Goal: Transaction & Acquisition: Subscribe to service/newsletter

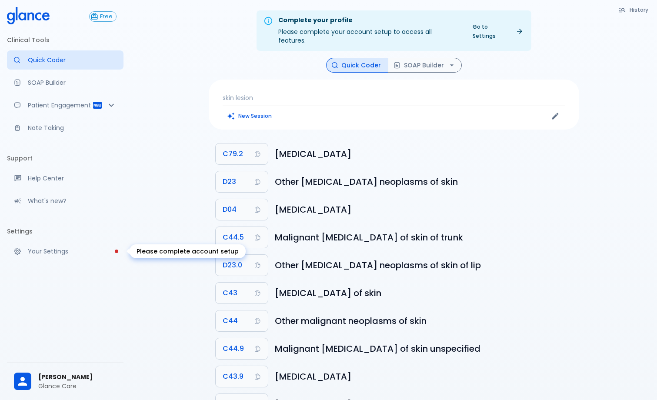
click at [63, 257] on link "Your Settings" at bounding box center [65, 251] width 117 height 19
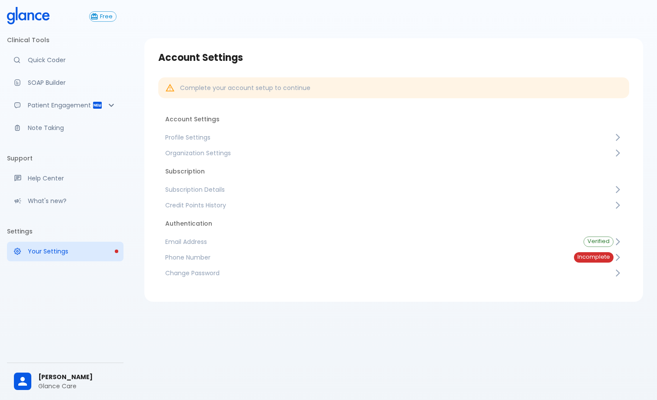
click at [362, 187] on span "Subscription Details" at bounding box center [389, 189] width 448 height 9
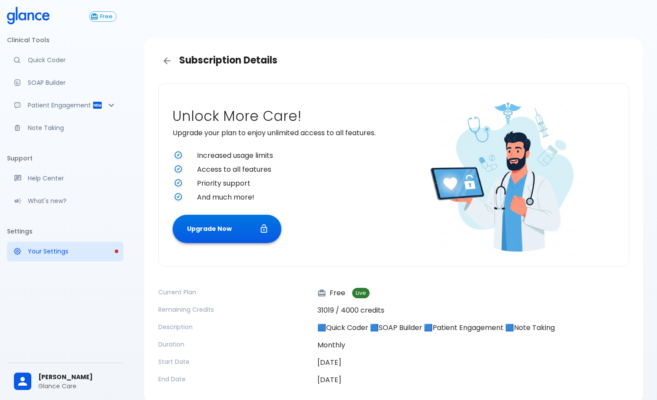
click at [233, 237] on button "Upgrade Now" at bounding box center [227, 229] width 109 height 28
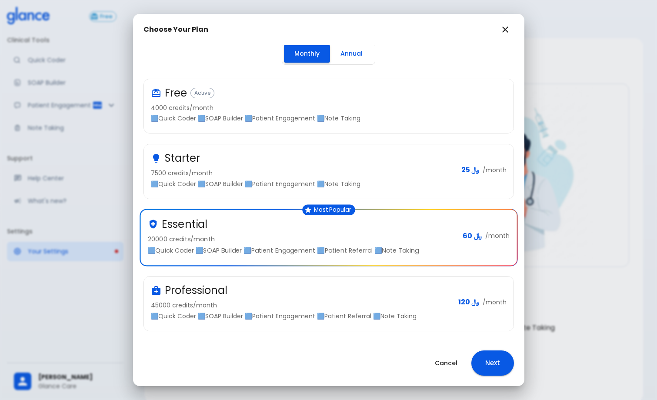
scroll to position [3, 0]
click at [350, 305] on p "45000 credits/month" at bounding box center [301, 305] width 300 height 9
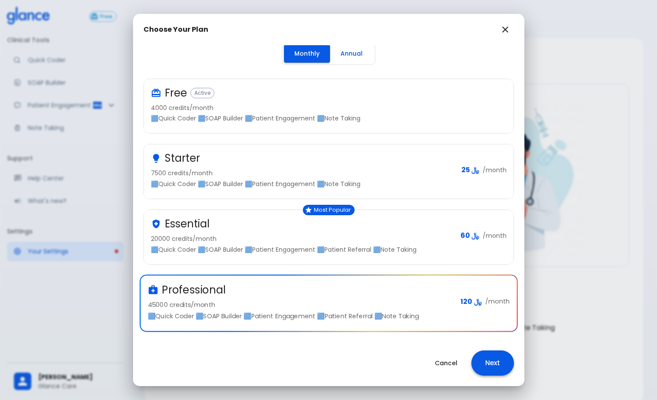
click at [493, 366] on button "Next" at bounding box center [492, 362] width 43 height 25
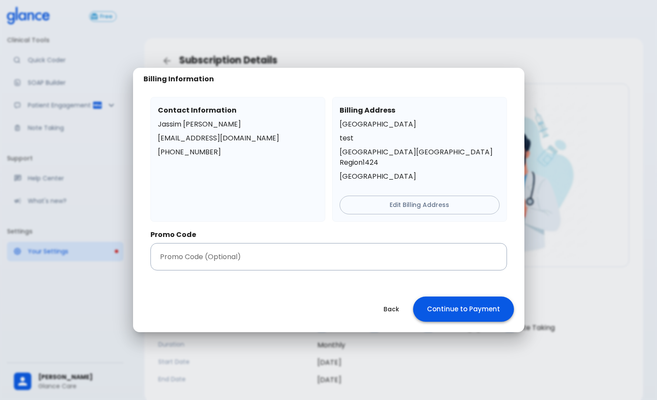
scroll to position [0, 0]
click at [473, 311] on button "Continue to Payment" at bounding box center [463, 308] width 101 height 25
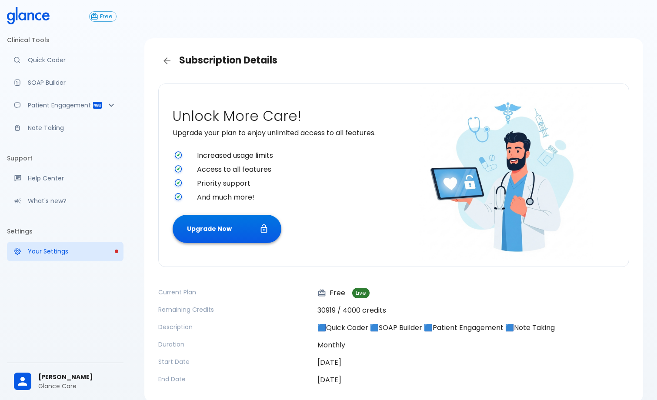
click at [253, 235] on button "Upgrade Now" at bounding box center [227, 229] width 109 height 28
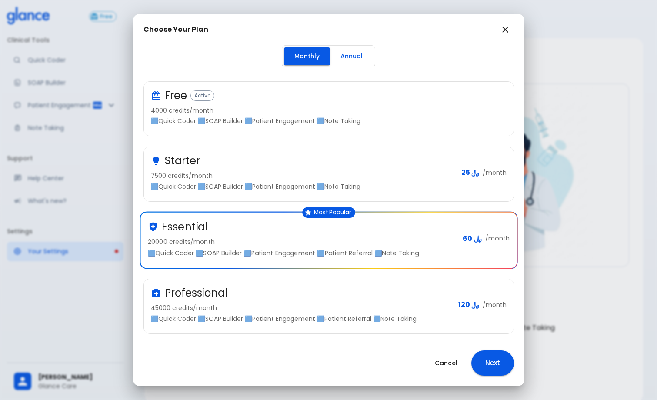
click at [441, 236] on div "Essential 20000 credits/month 🟦Quick Coder 🟦SOAP Builder 🟦Patient Engagement 🟦P…" at bounding box center [301, 239] width 308 height 38
click at [490, 354] on button "Next" at bounding box center [492, 362] width 43 height 25
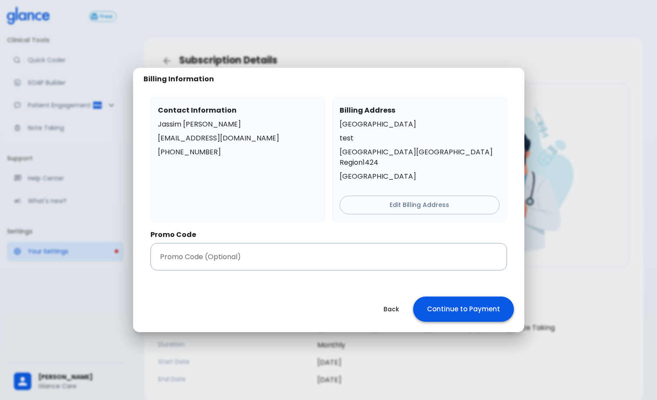
click at [440, 299] on button "Continue to Payment" at bounding box center [463, 308] width 101 height 25
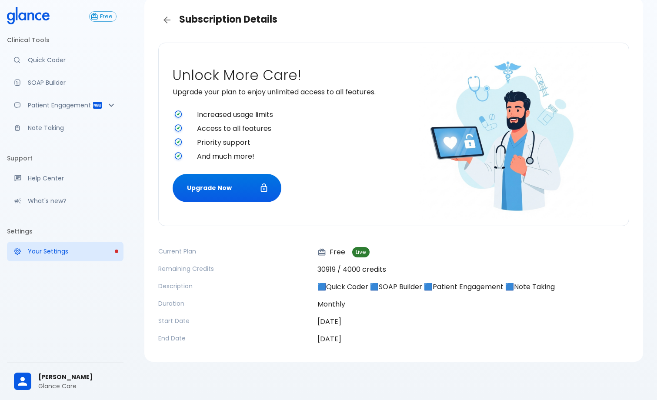
scroll to position [41, 0]
click at [486, 14] on h3 "Subscription Details" at bounding box center [393, 19] width 471 height 17
